Goal: Information Seeking & Learning: Learn about a topic

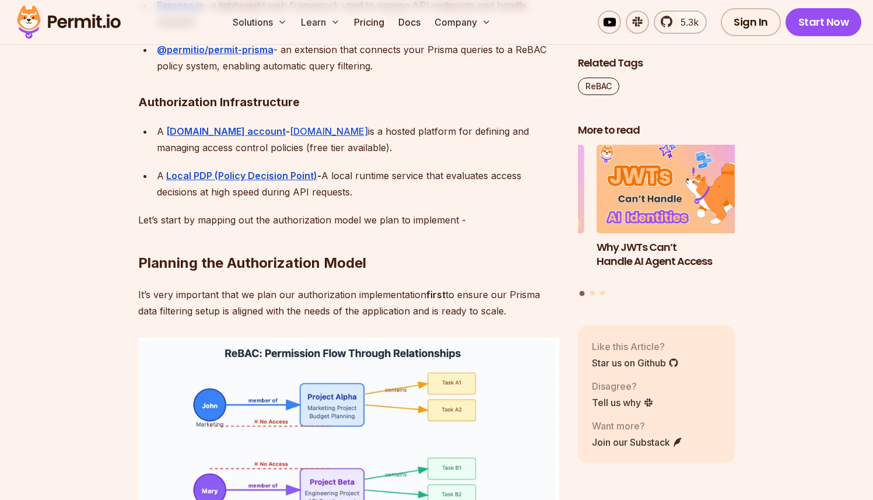
scroll to position [2939, 0]
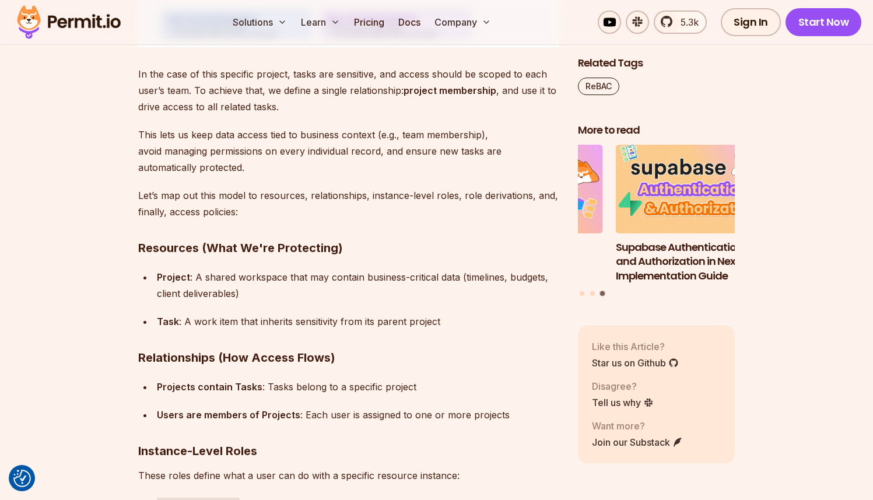
scroll to position [3218, 0]
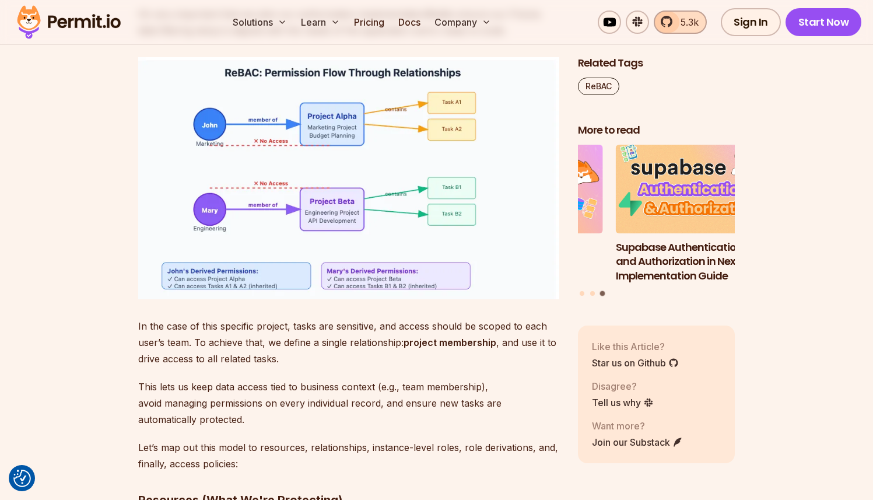
click at [674, 31] on link "5.3k" at bounding box center [679, 21] width 53 height 23
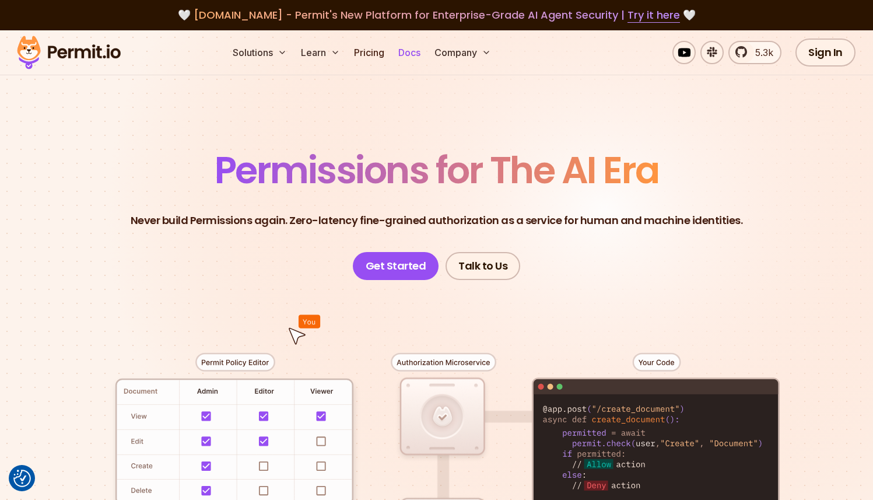
click at [407, 55] on link "Docs" at bounding box center [408, 52] width 31 height 23
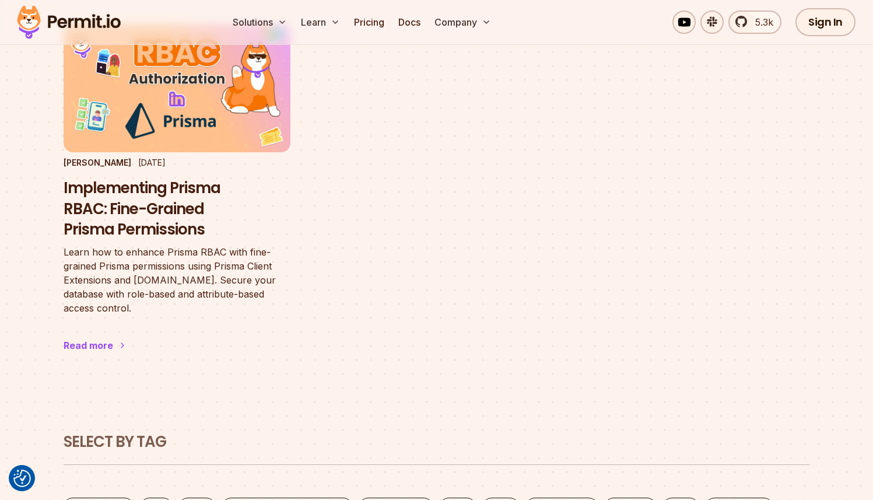
scroll to position [154, 0]
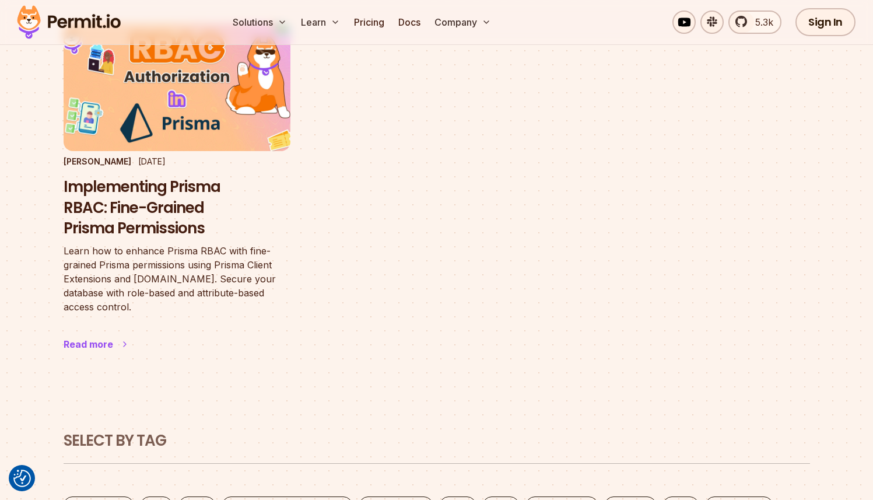
click at [124, 192] on h3 "Implementing Prisma RBAC: Fine-Grained Prisma Permissions" at bounding box center [177, 208] width 227 height 62
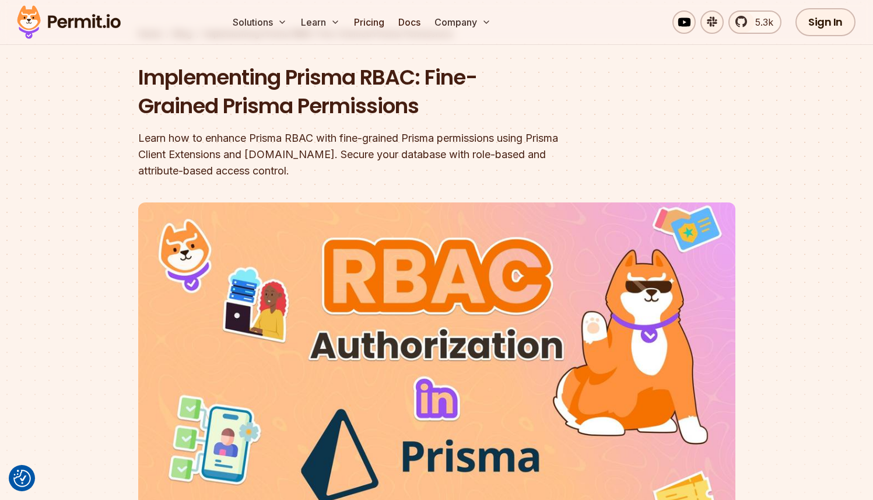
scroll to position [31, 0]
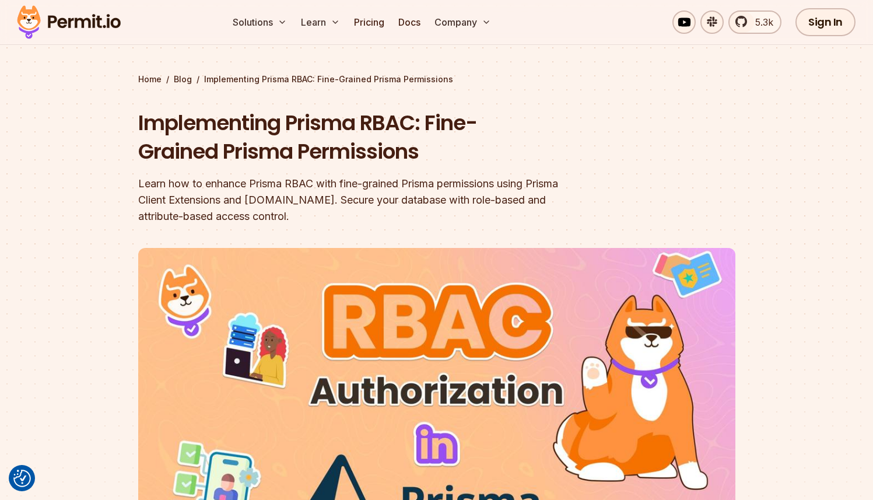
click at [118, 175] on section "Home / Blog / Implementing Prisma RBAC: Fine-Grained Prisma Permissions Impleme…" at bounding box center [436, 336] width 873 height 675
click at [115, 190] on section "Home / Blog / Implementing Prisma RBAC: Fine-Grained Prisma Permissions Impleme…" at bounding box center [436, 336] width 873 height 675
click at [116, 195] on section "Home / Blog / Implementing Prisma RBAC: Fine-Grained Prisma Permissions Impleme…" at bounding box center [436, 336] width 873 height 675
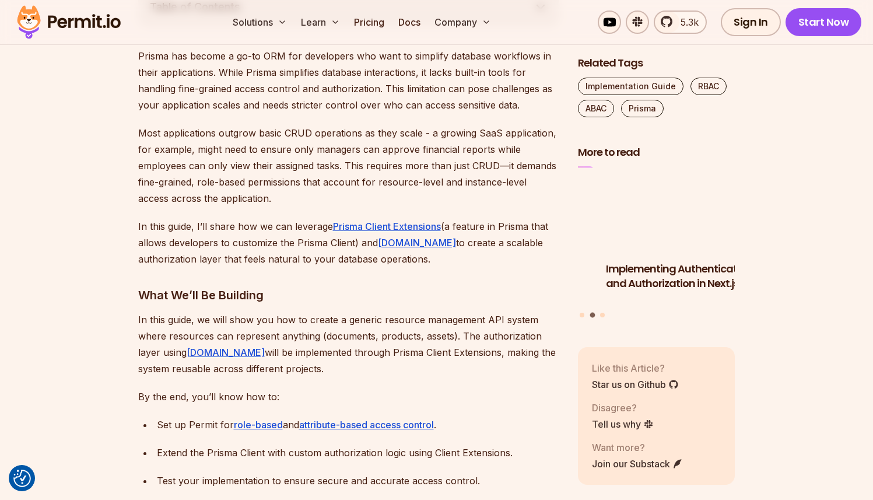
scroll to position [743, 0]
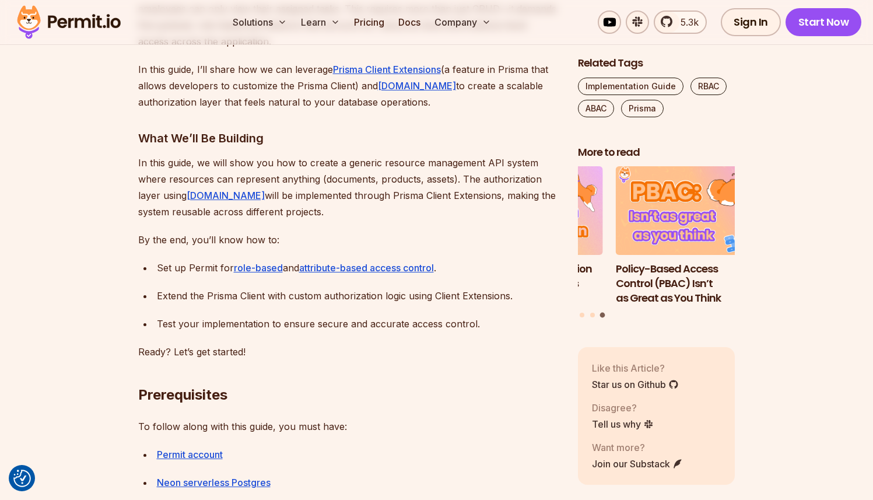
scroll to position [877, 0]
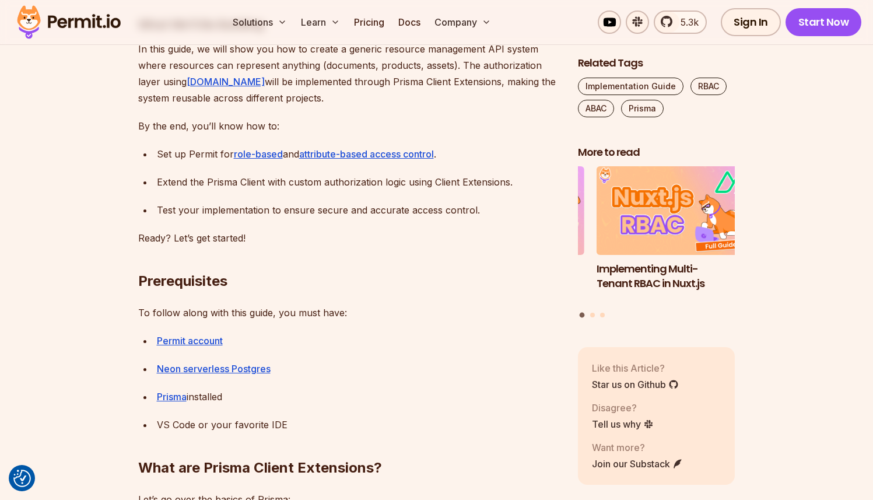
scroll to position [991, 0]
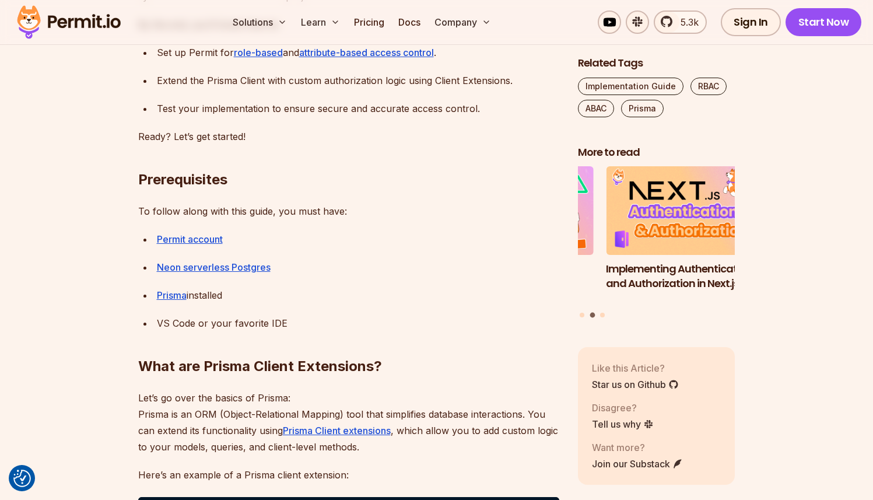
scroll to position [1092, 0]
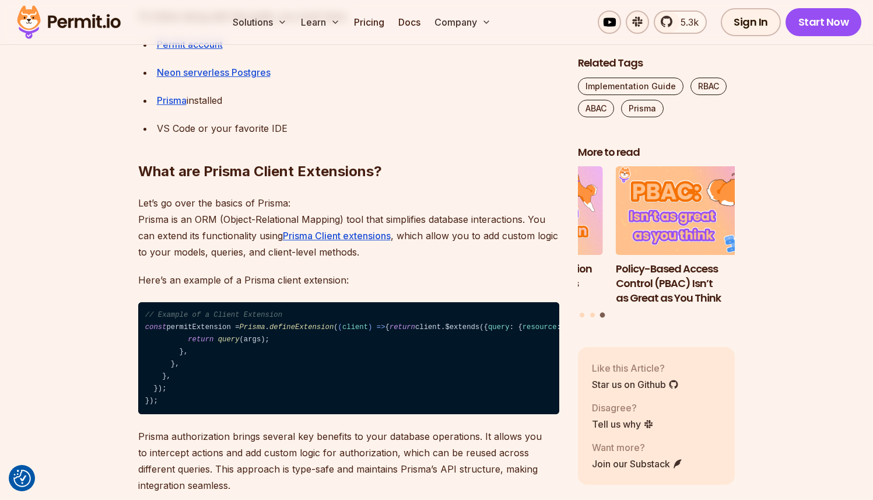
scroll to position [1304, 0]
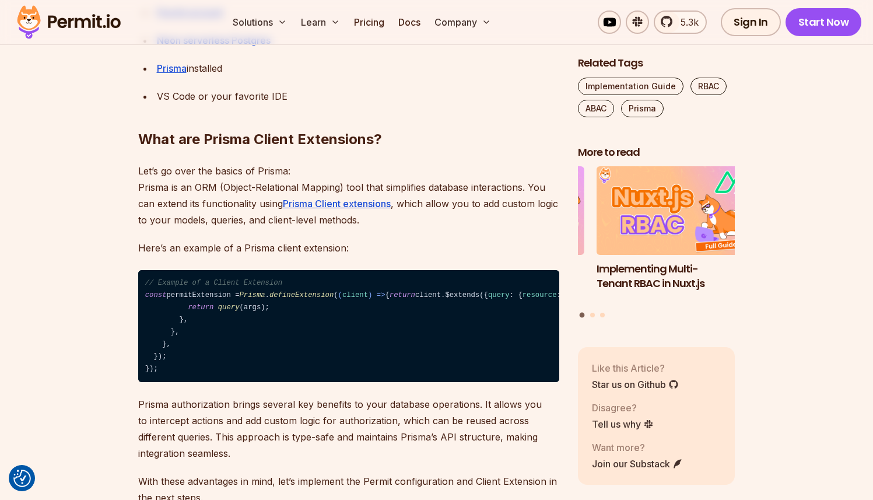
scroll to position [1321, 0]
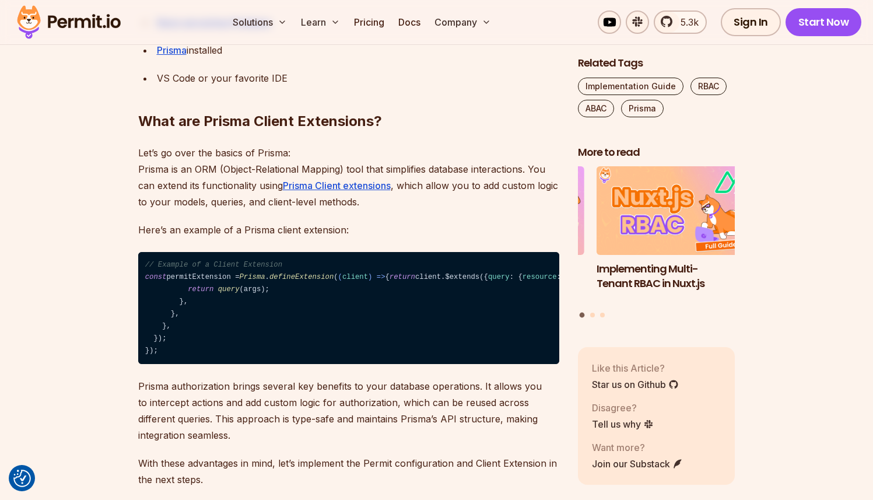
scroll to position [1337, 0]
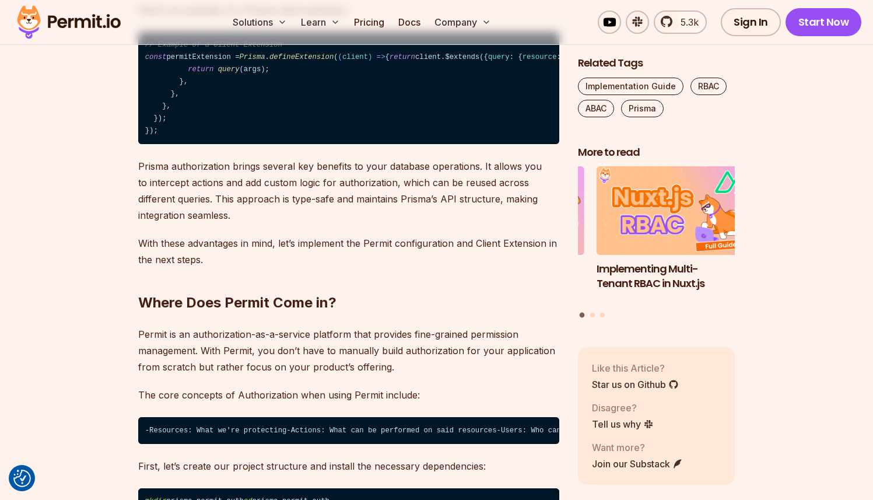
scroll to position [1555, 0]
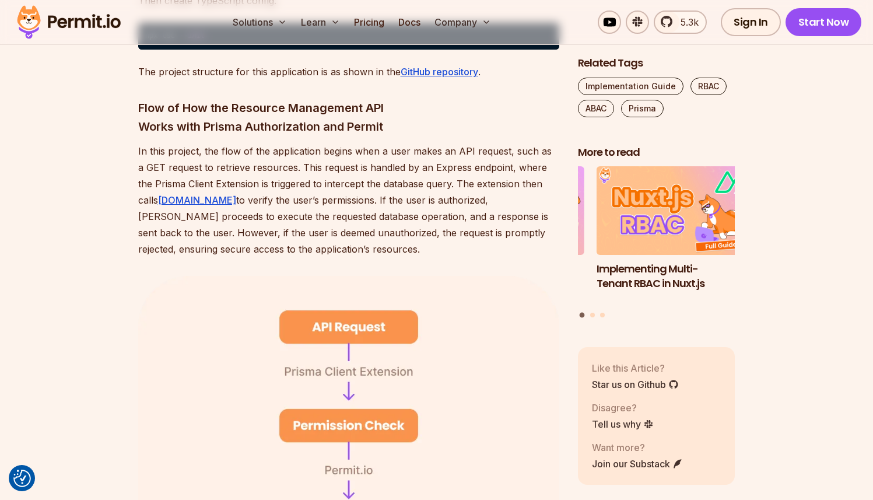
scroll to position [2381, 0]
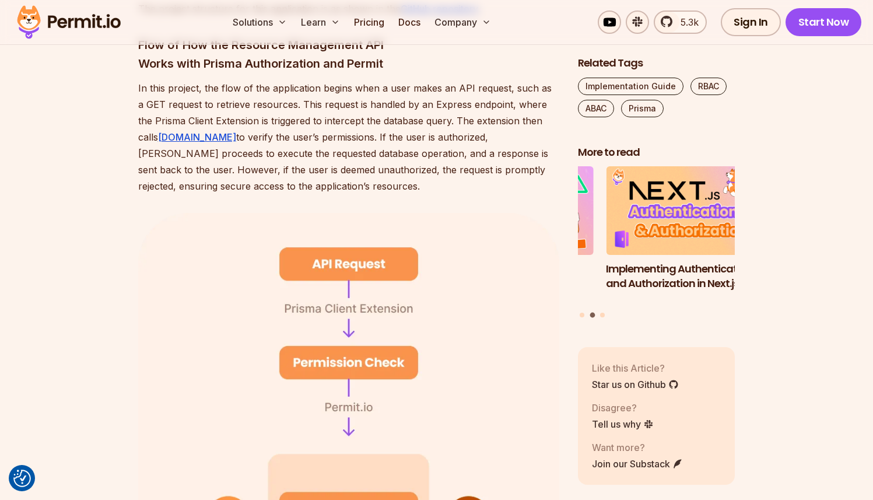
scroll to position [2446, 0]
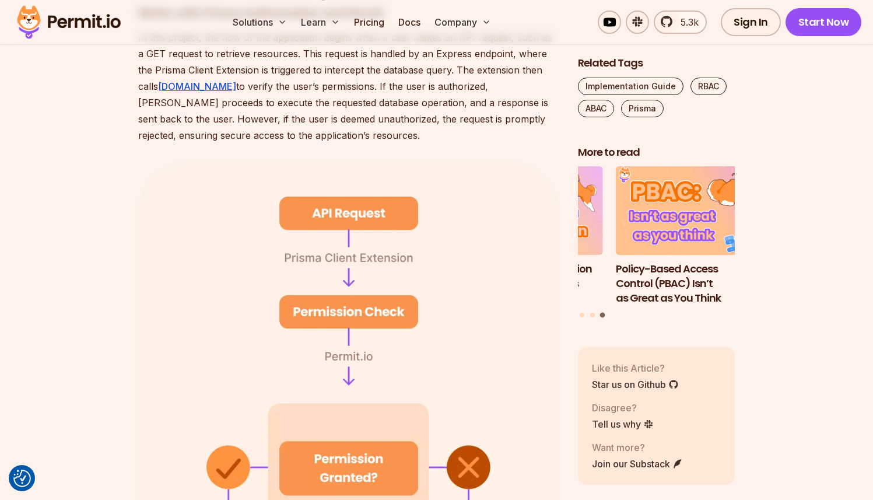
scroll to position [2506, 0]
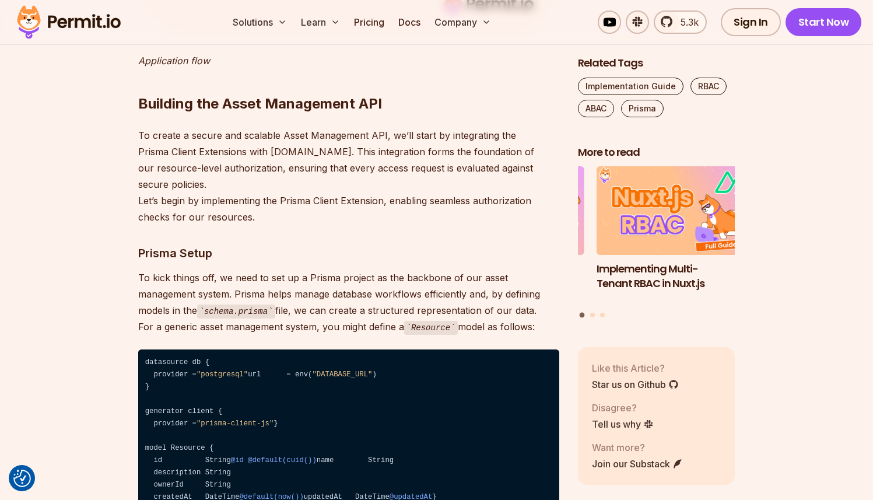
scroll to position [3190, 0]
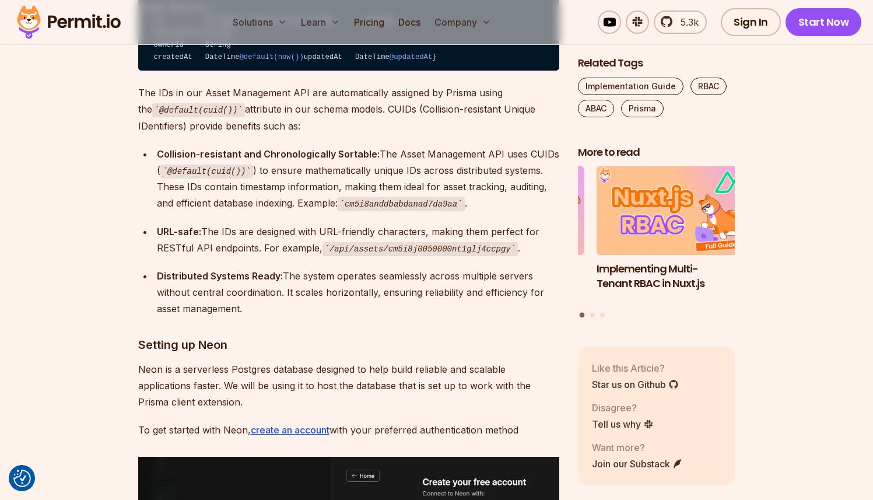
scroll to position [3627, 0]
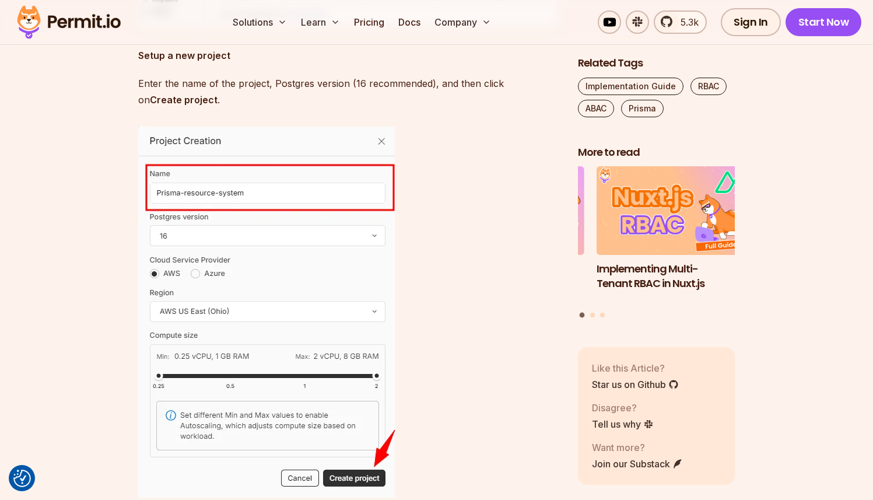
scroll to position [4436, 0]
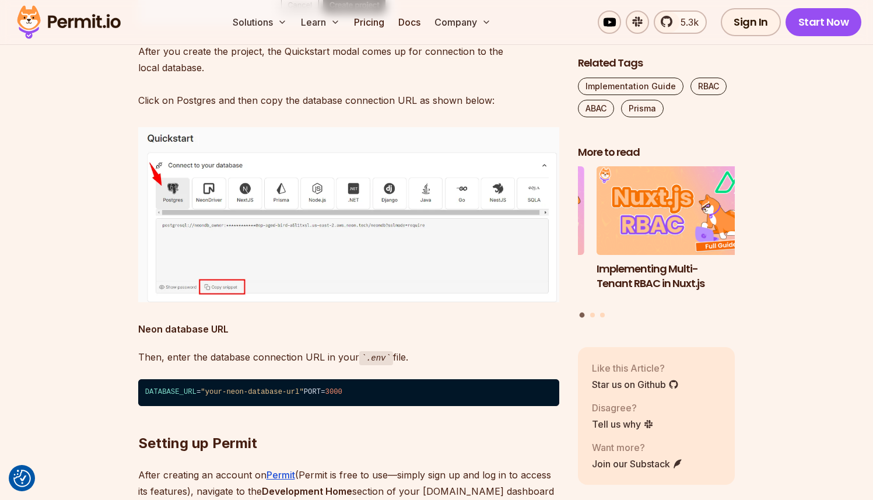
scroll to position [4957, 0]
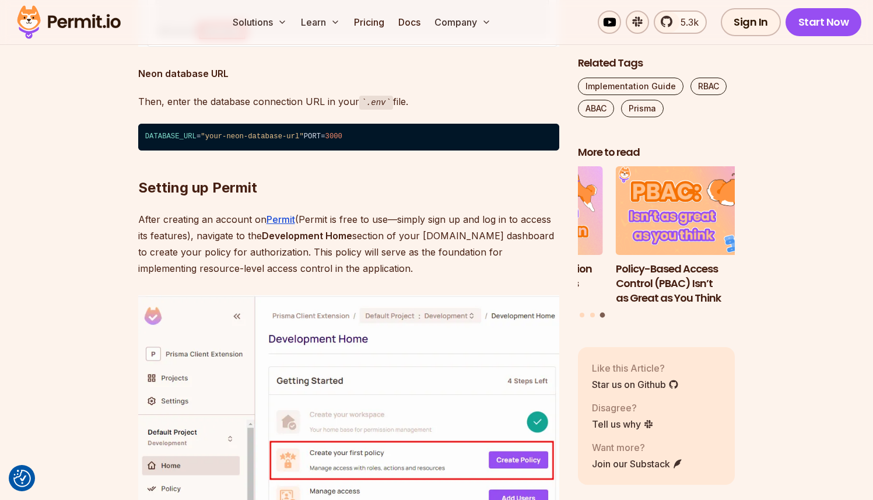
scroll to position [5191, 0]
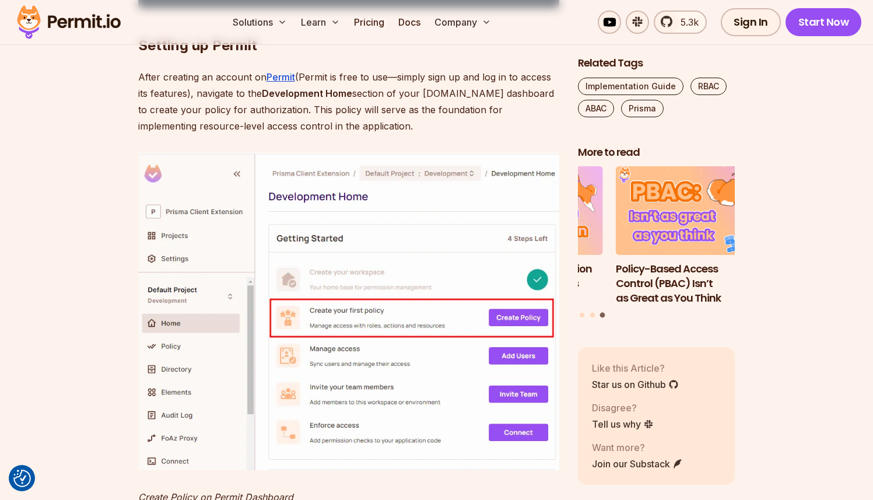
scroll to position [5333, 0]
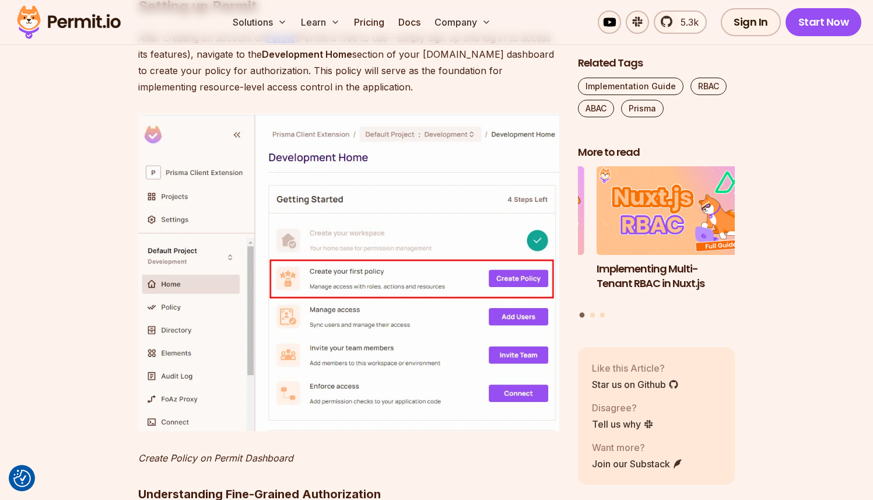
scroll to position [5384, 0]
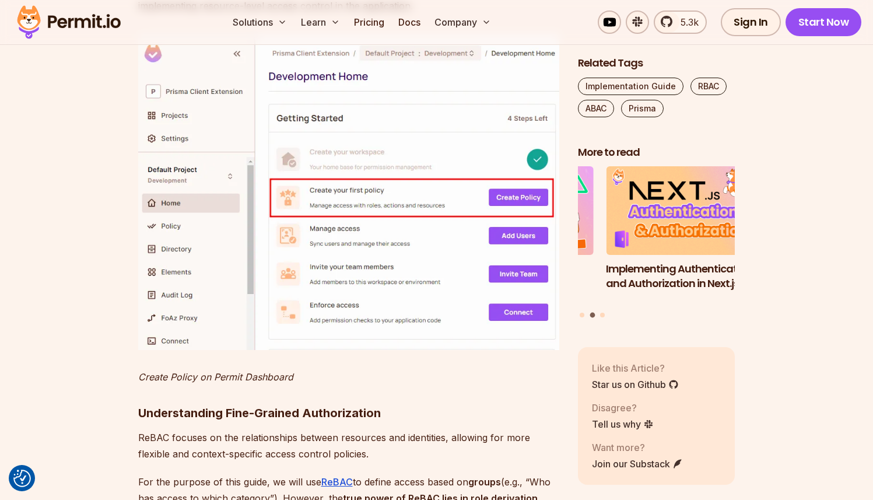
scroll to position [5453, 0]
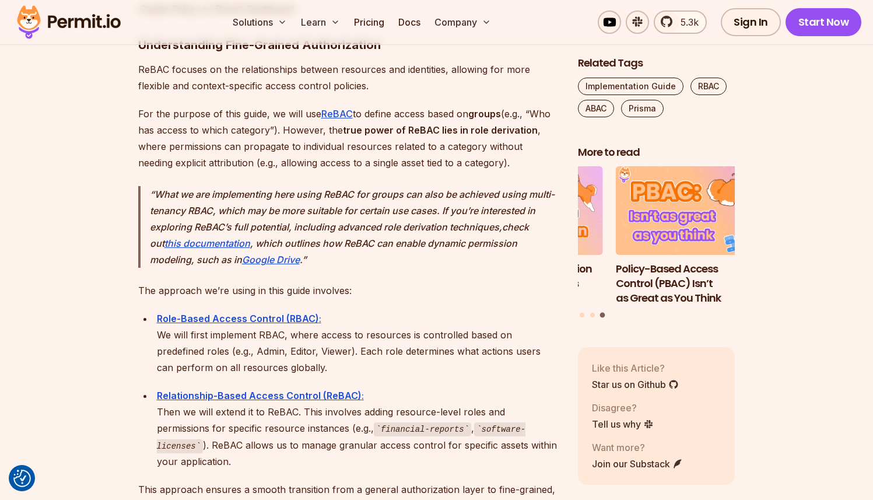
scroll to position [5825, 0]
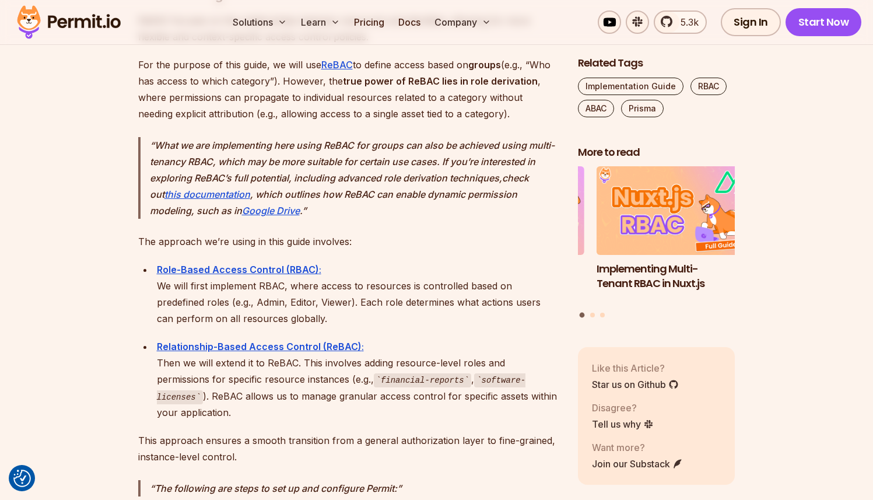
scroll to position [5883, 0]
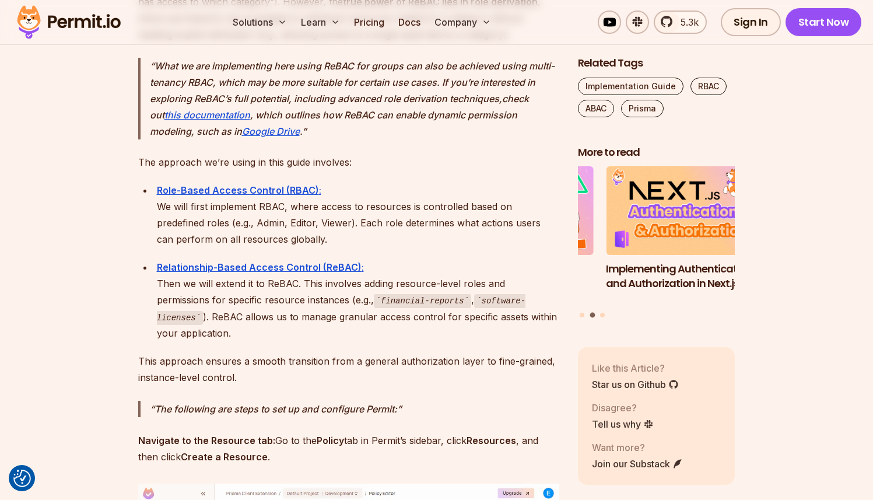
scroll to position [5949, 0]
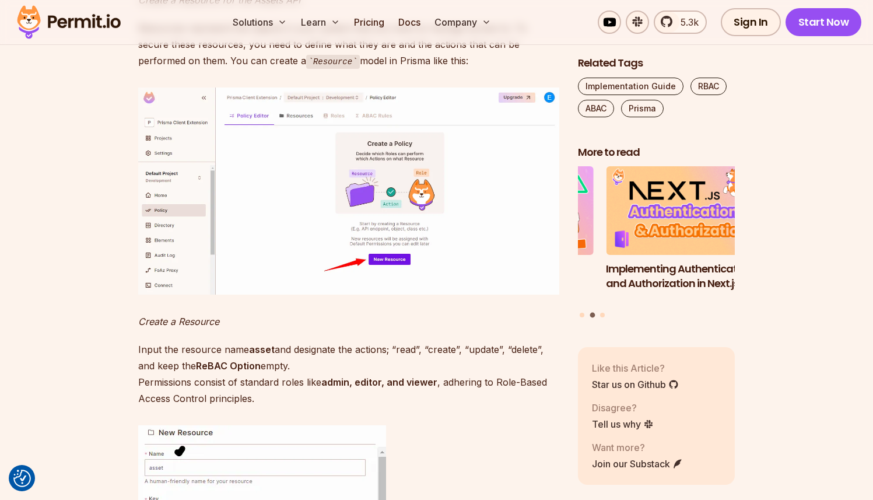
scroll to position [6664, 0]
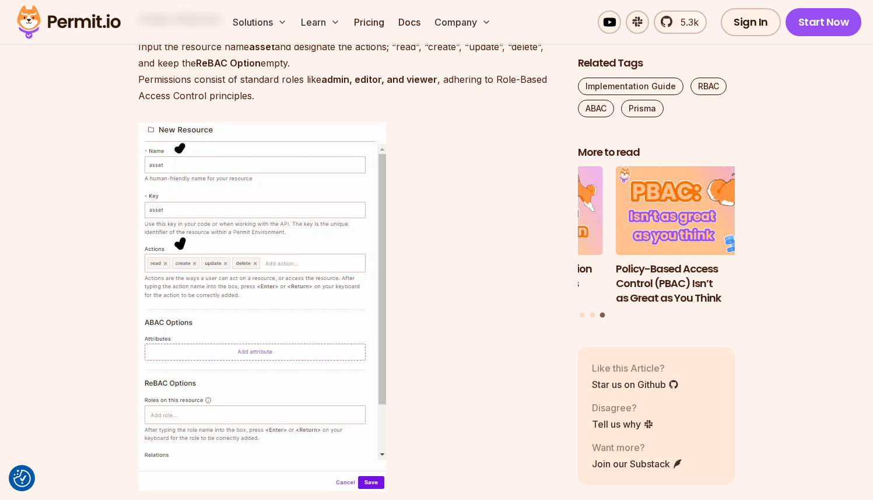
scroll to position [7027, 0]
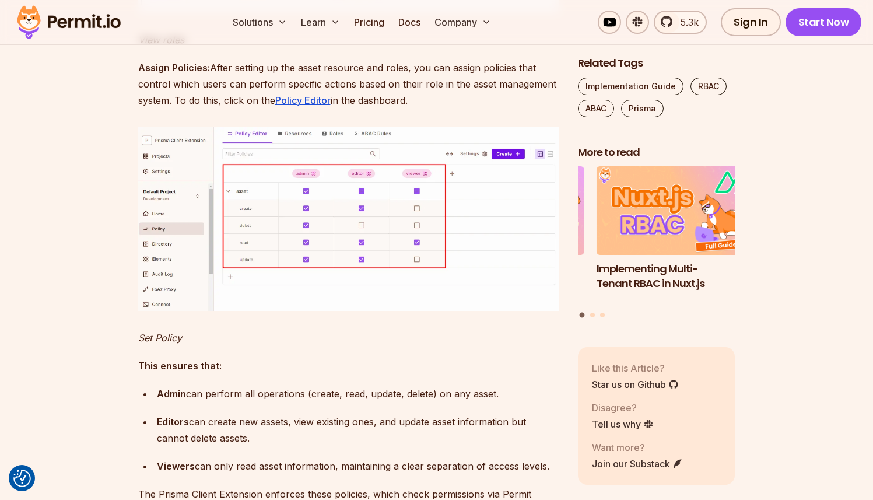
scroll to position [7753, 0]
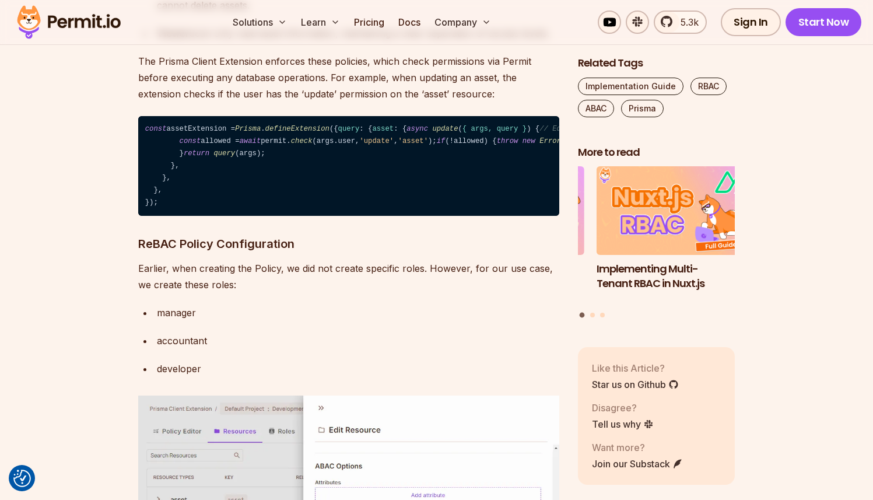
scroll to position [8185, 0]
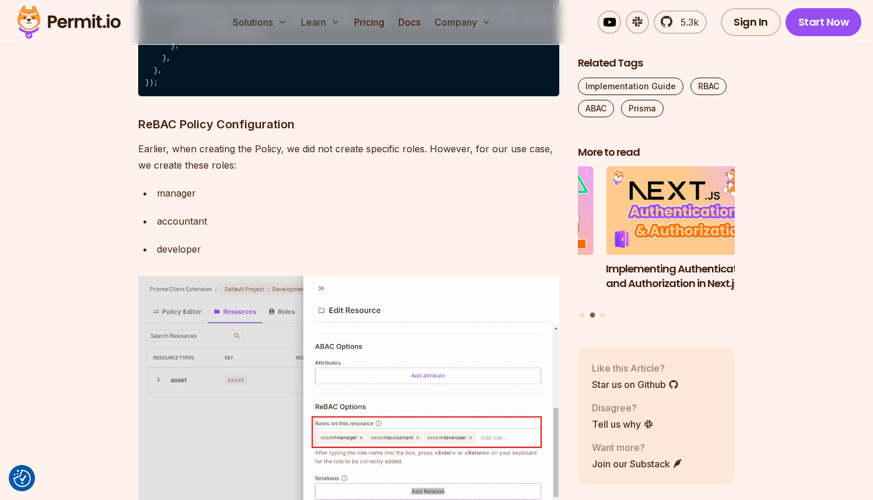
scroll to position [8314, 0]
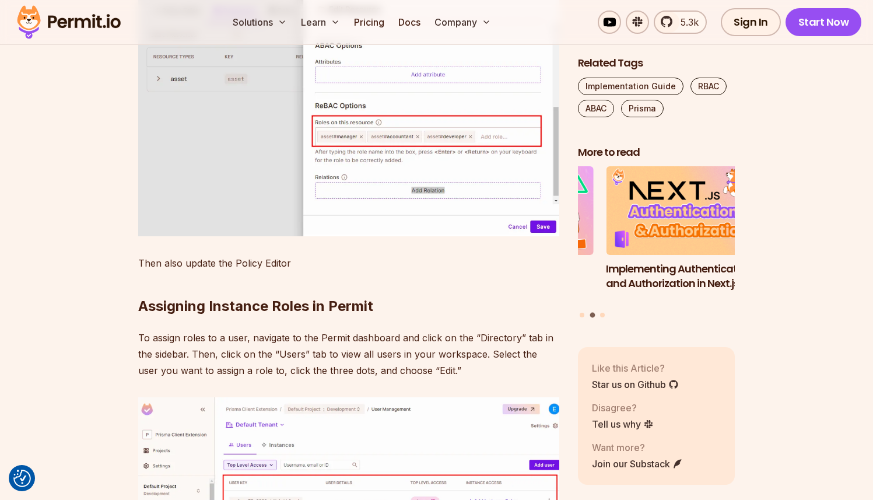
scroll to position [8605, 0]
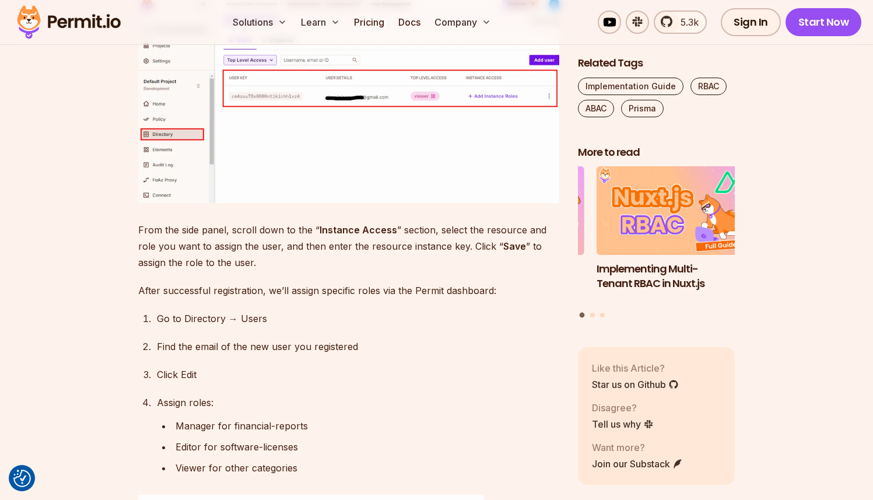
scroll to position [9010, 0]
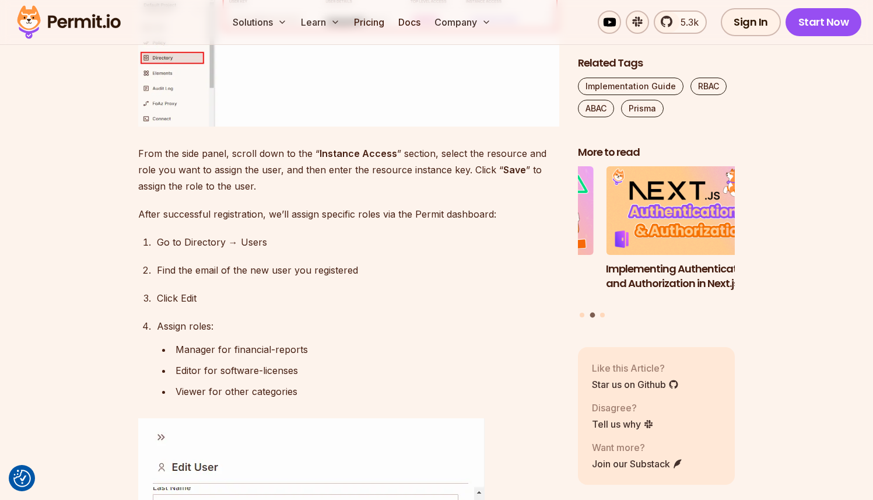
scroll to position [9087, 0]
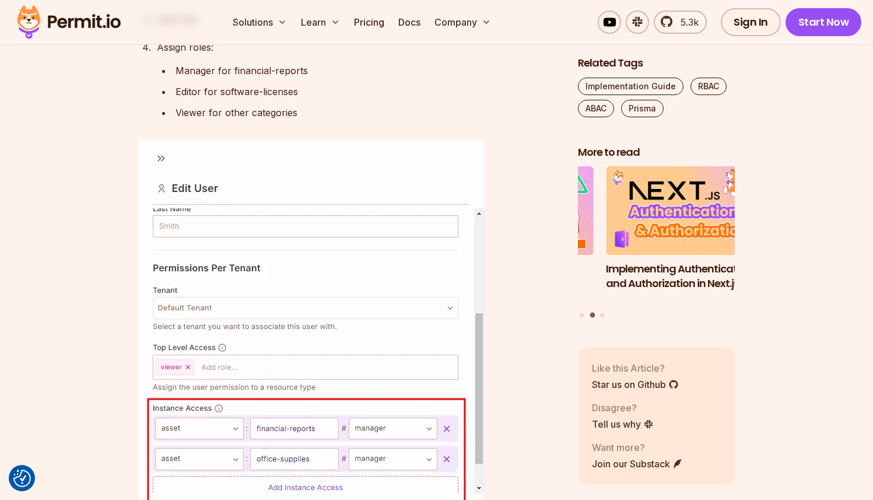
scroll to position [9411, 0]
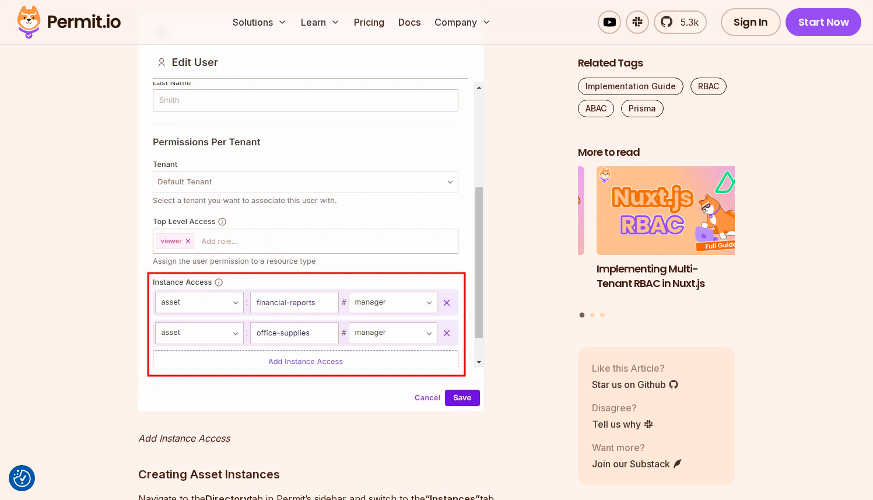
scroll to position [9498, 0]
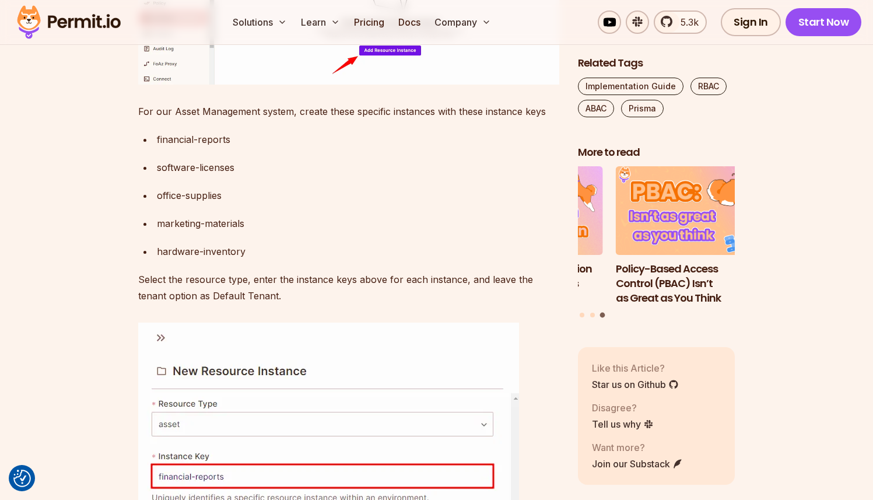
scroll to position [10157, 0]
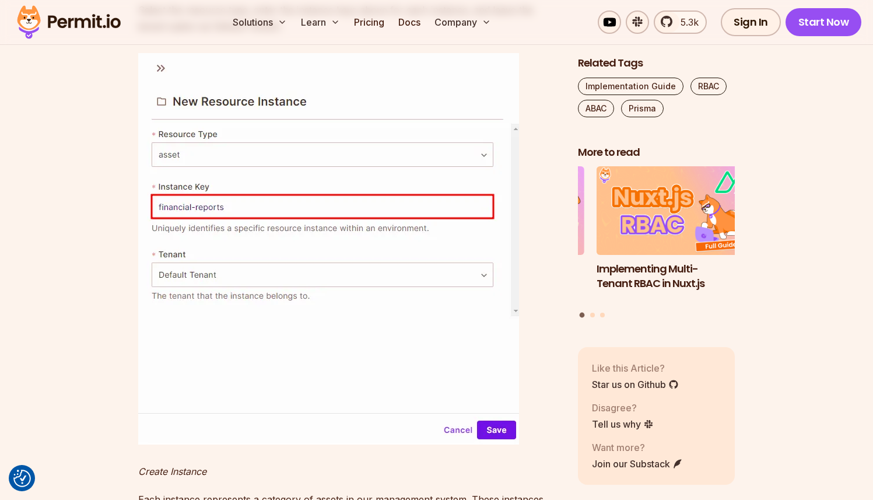
scroll to position [10431, 0]
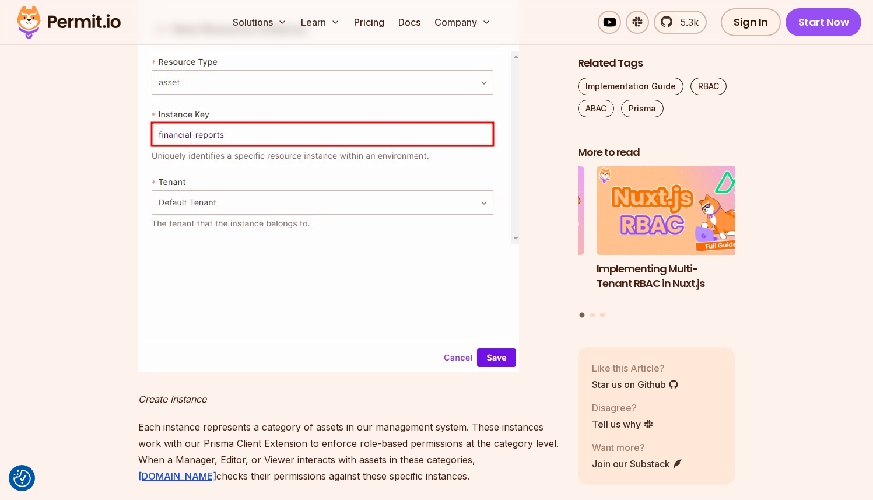
scroll to position [10505, 0]
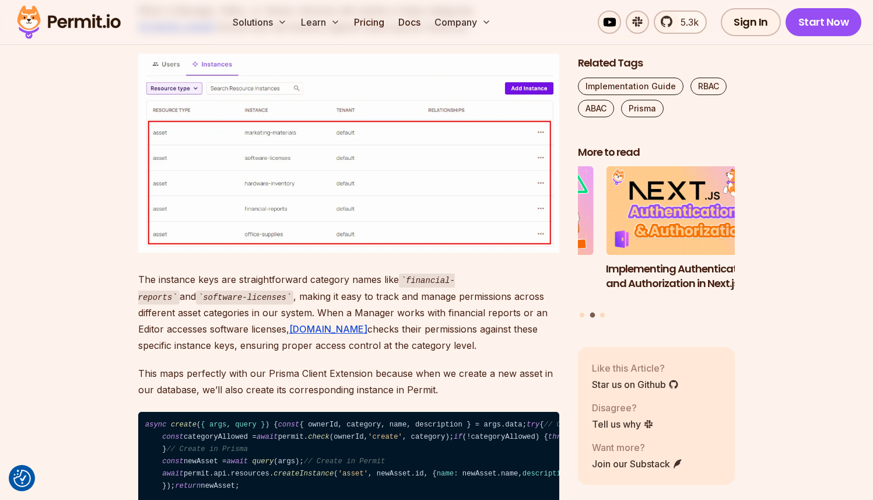
scroll to position [10956, 0]
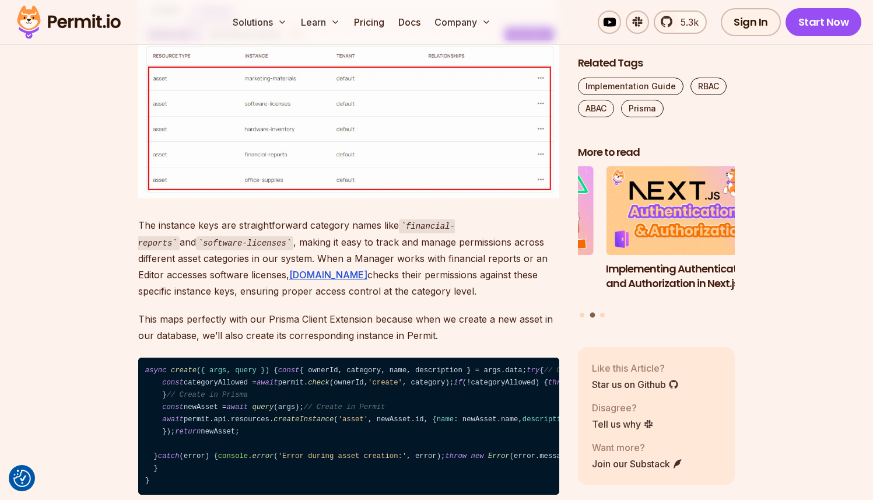
scroll to position [10998, 0]
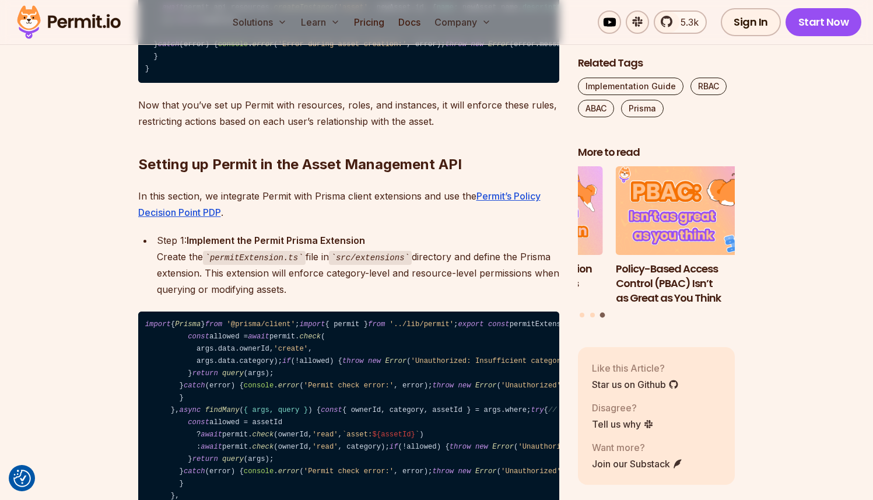
scroll to position [11380, 0]
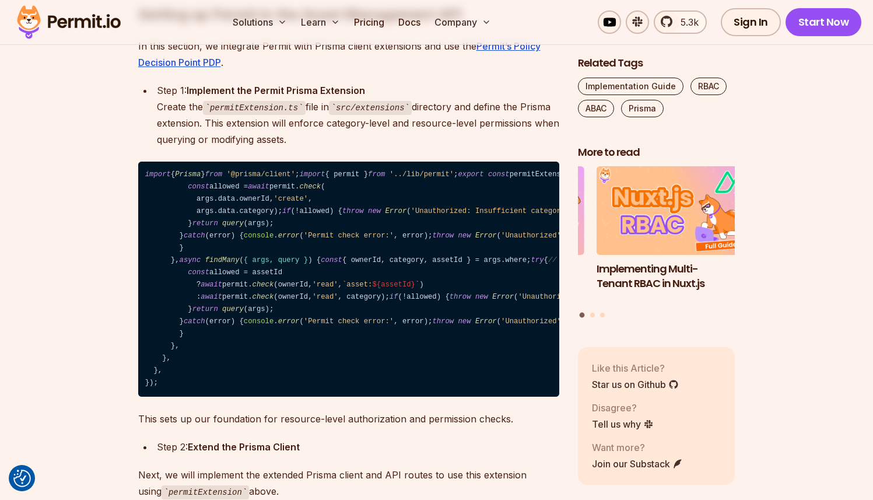
scroll to position [11567, 0]
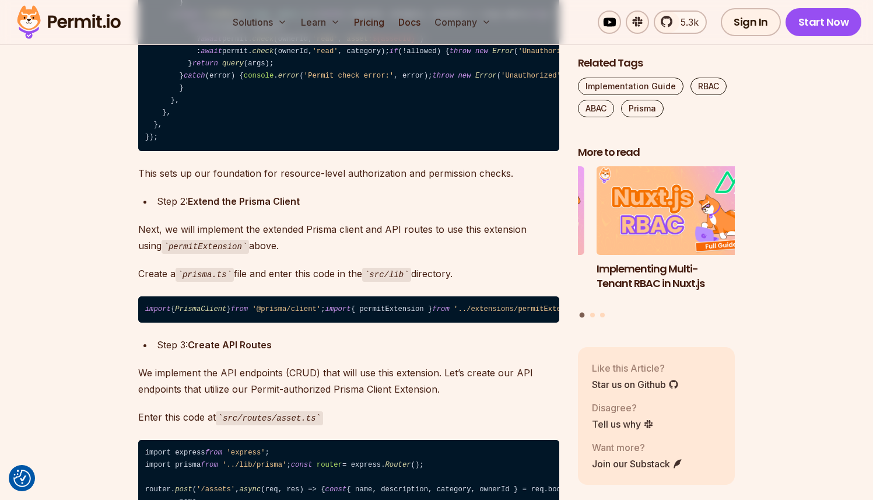
scroll to position [11868, 0]
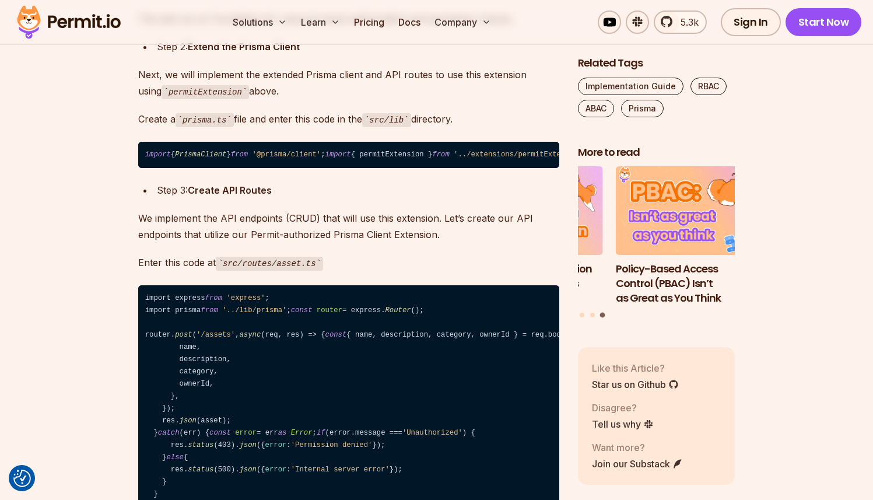
scroll to position [11959, 0]
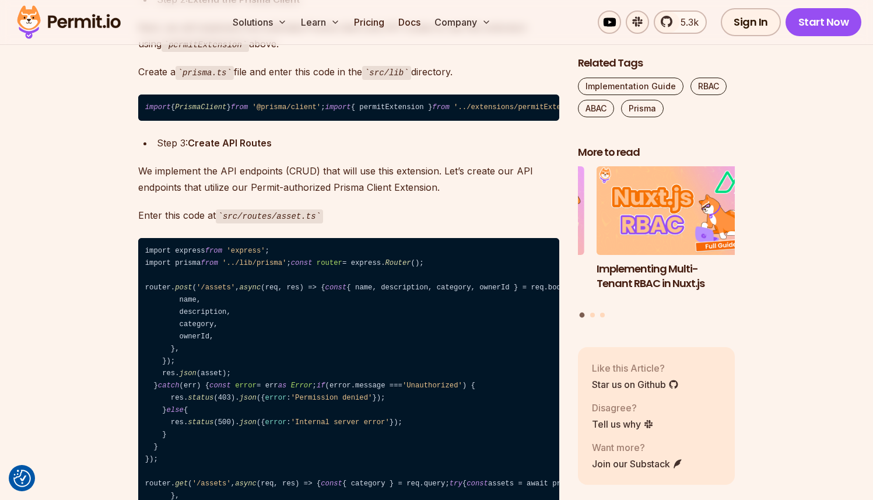
scroll to position [12013, 0]
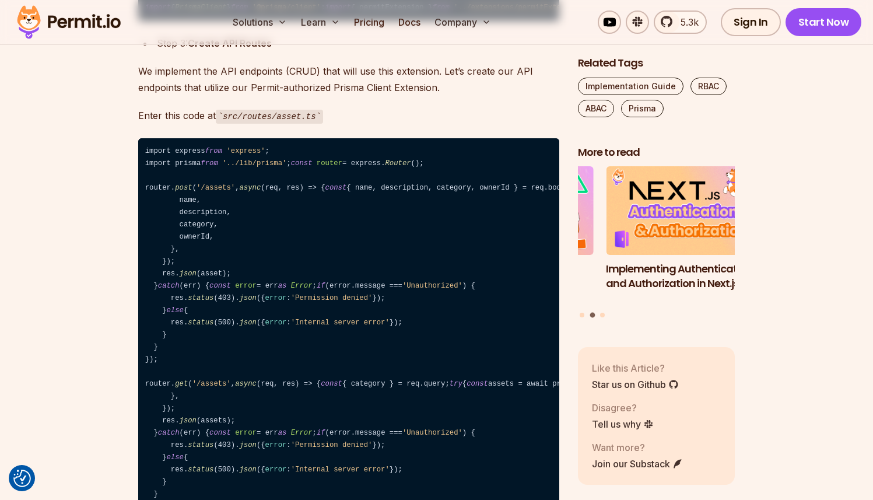
scroll to position [12103, 0]
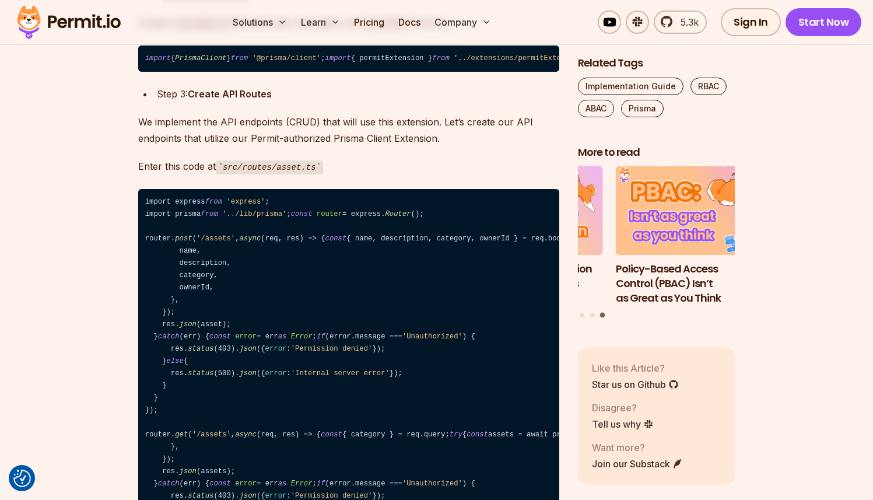
scroll to position [12041, 0]
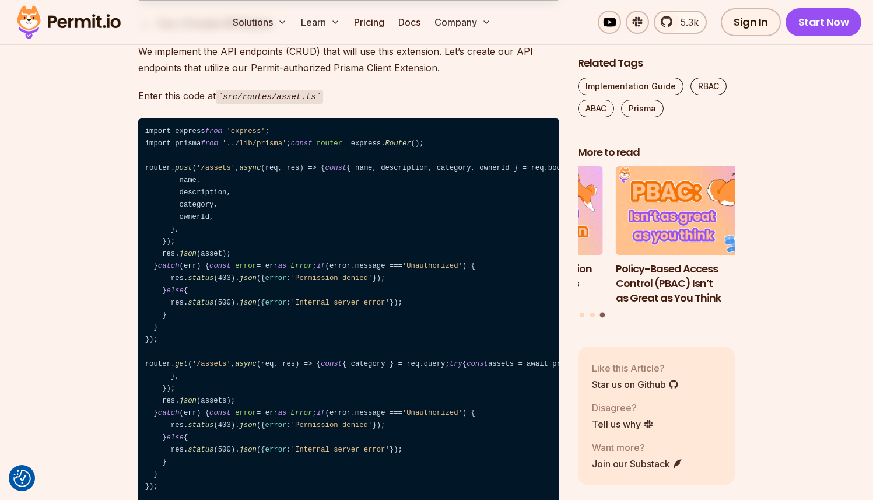
scroll to position [12162, 0]
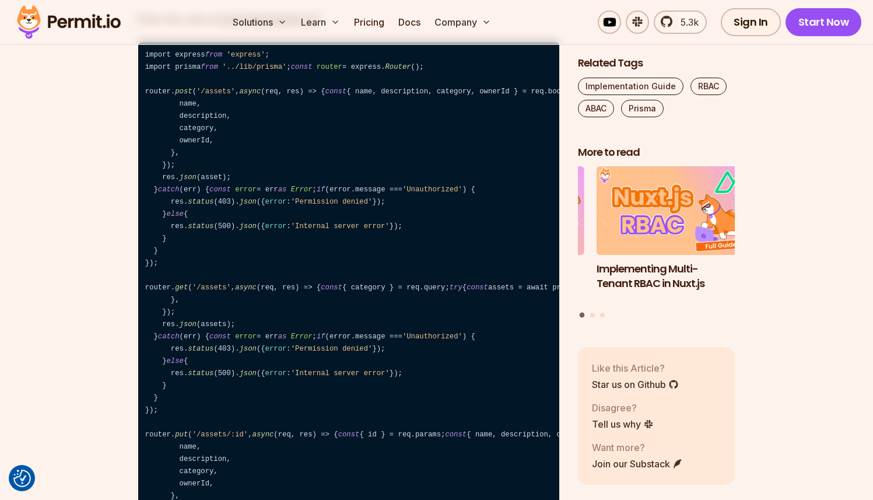
scroll to position [12200, 0]
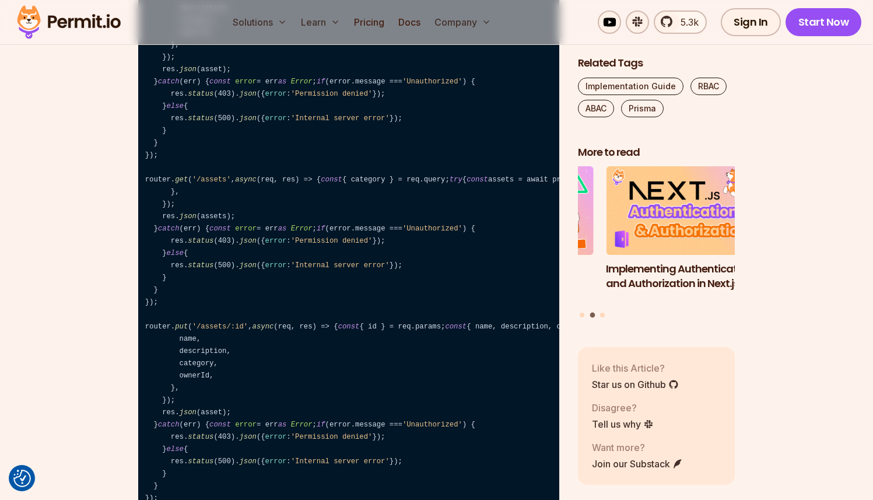
scroll to position [12308, 0]
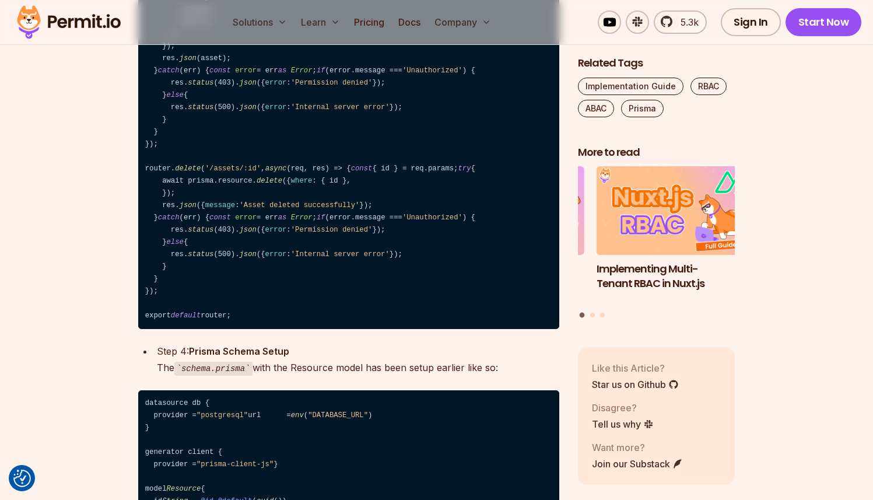
scroll to position [12678, 0]
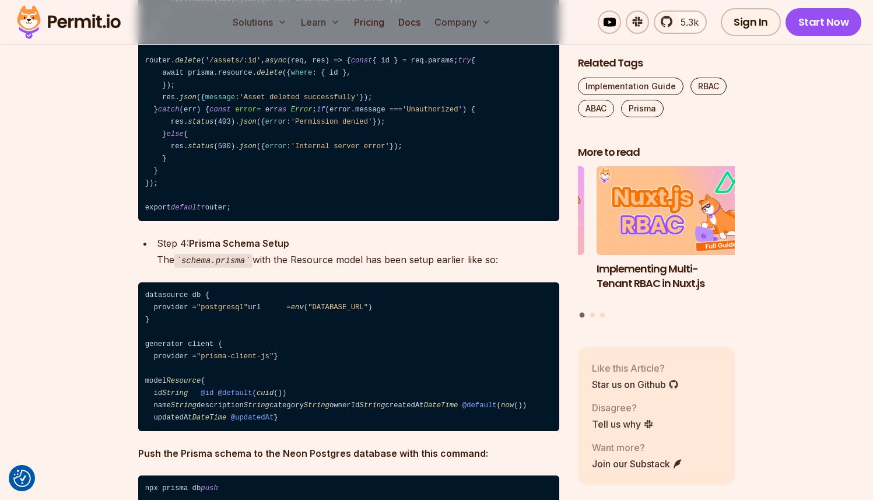
scroll to position [12780, 0]
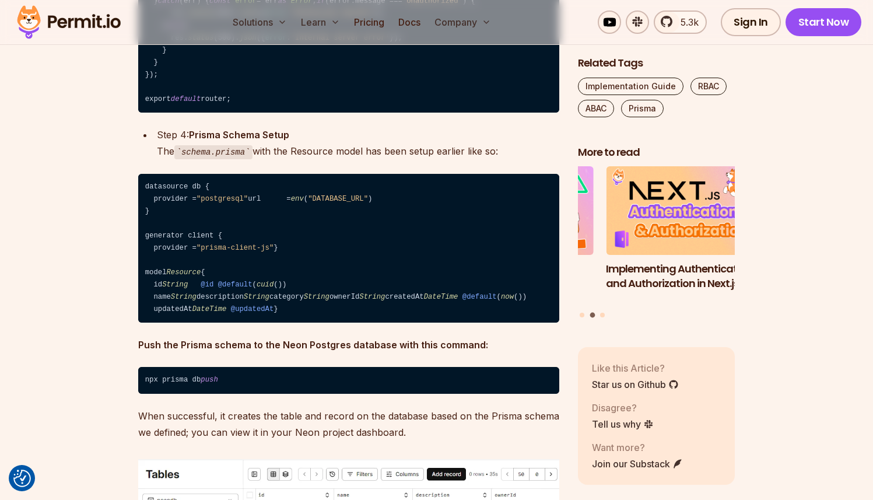
scroll to position [12880, 0]
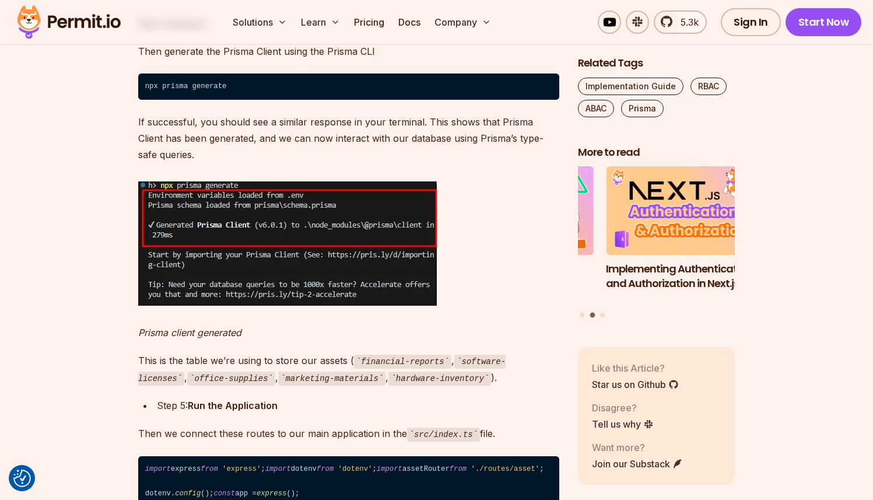
scroll to position [13520, 0]
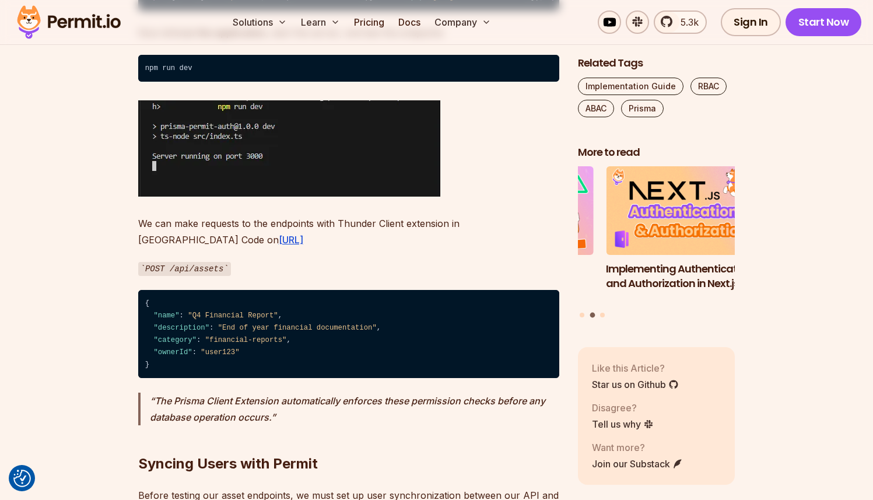
scroll to position [14428, 0]
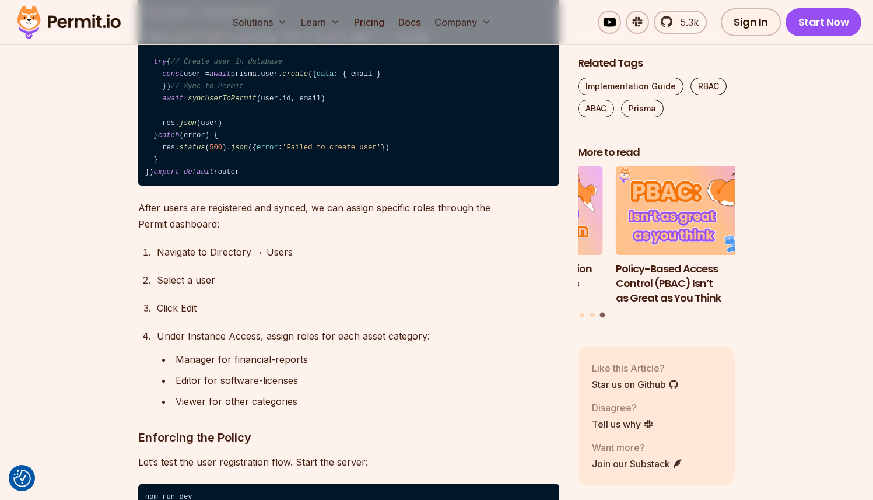
scroll to position [15189, 0]
